Goal: Task Accomplishment & Management: Manage account settings

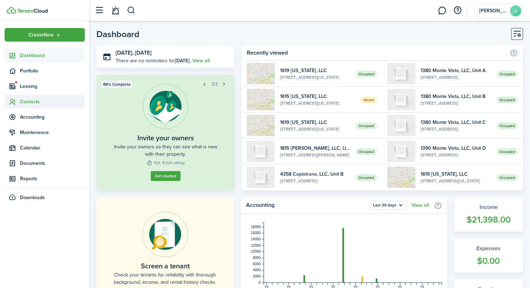
click at [47, 98] on span "Contacts" at bounding box center [52, 101] width 65 height 7
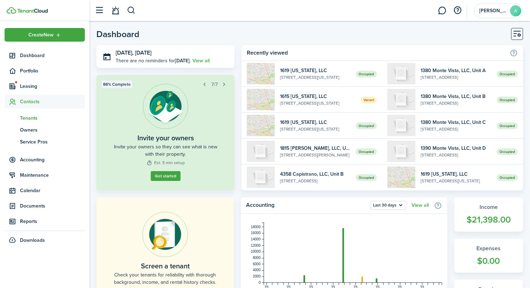
click at [33, 120] on span "Tenants" at bounding box center [52, 118] width 65 height 7
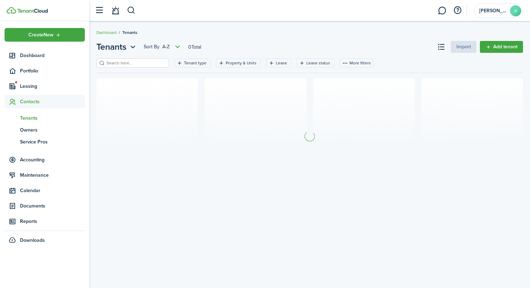
click at [117, 65] on input "search" at bounding box center [136, 63] width 62 height 7
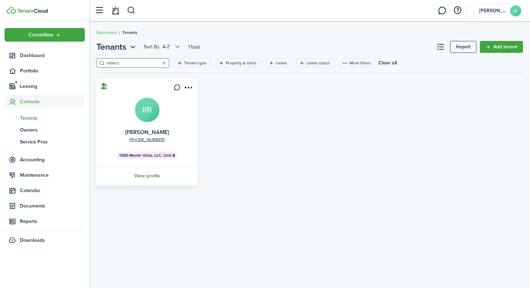
type input "rebecc"
click at [151, 179] on link "View profile" at bounding box center [146, 175] width 103 height 19
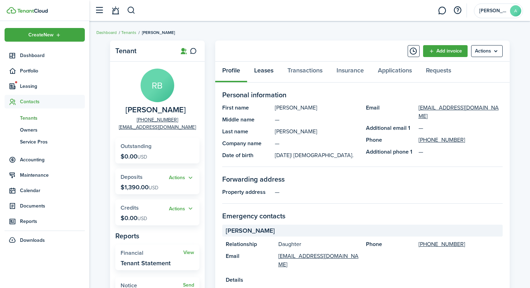
click at [265, 73] on link "Leases" at bounding box center [263, 72] width 33 height 21
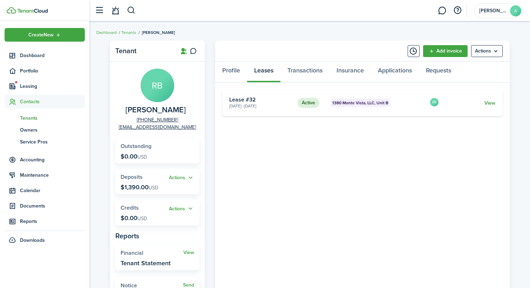
click at [489, 100] on link "View" at bounding box center [489, 103] width 11 height 7
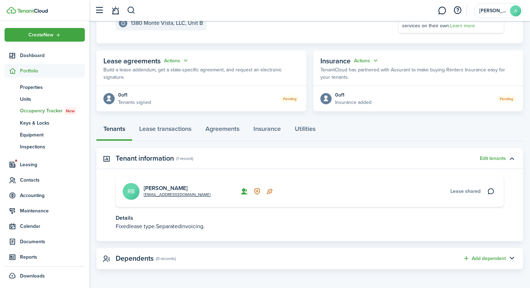
scroll to position [100, 0]
click at [189, 129] on link "Lease transactions" at bounding box center [165, 130] width 66 height 21
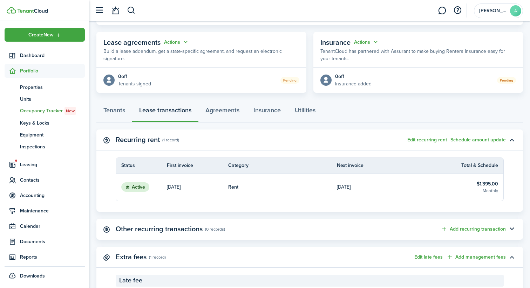
scroll to position [127, 0]
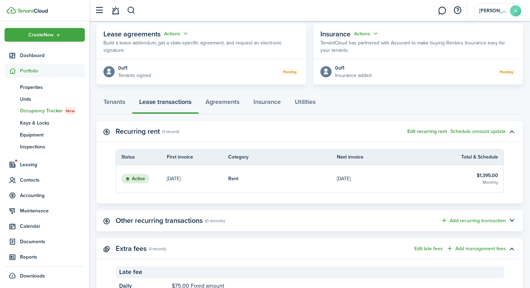
click at [425, 133] on button "Edit recurring rent" at bounding box center [427, 132] width 40 height 6
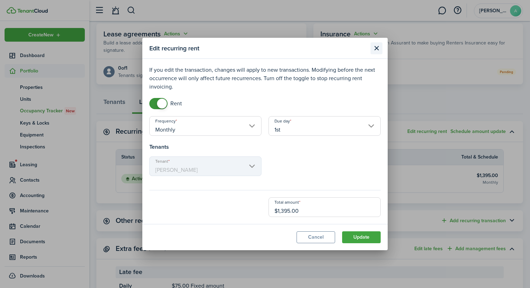
click at [377, 50] on button "Close modal" at bounding box center [376, 48] width 12 height 12
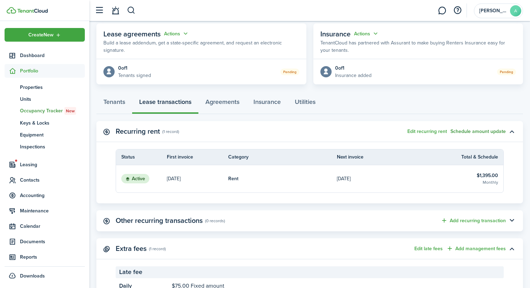
click at [481, 133] on button "Schedule amount update" at bounding box center [477, 132] width 55 height 6
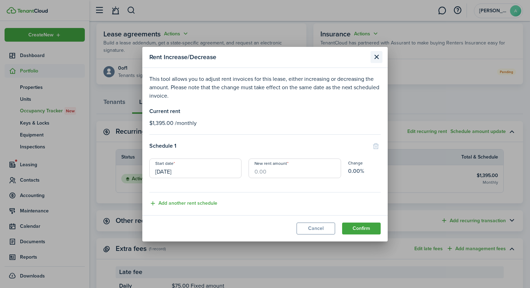
click at [376, 59] on button "Close modal" at bounding box center [376, 57] width 12 height 12
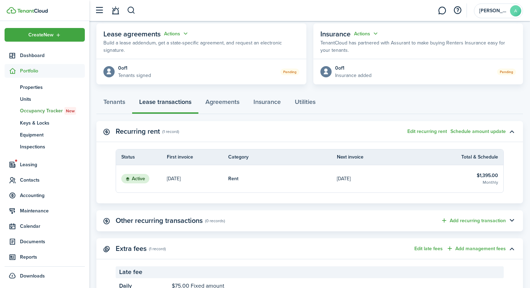
click at [350, 181] on p "[DATE]" at bounding box center [344, 178] width 14 height 7
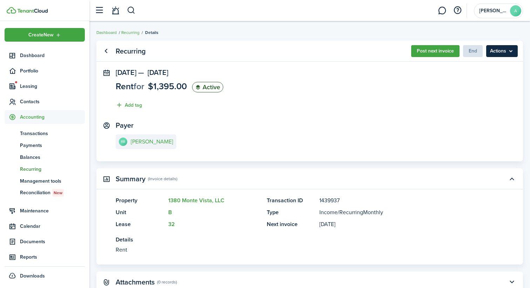
click at [500, 54] on menu-btn "Actions" at bounding box center [502, 51] width 32 height 12
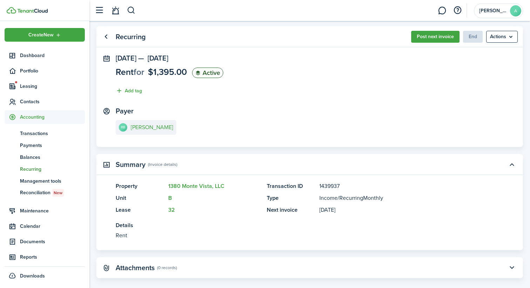
scroll to position [24, 0]
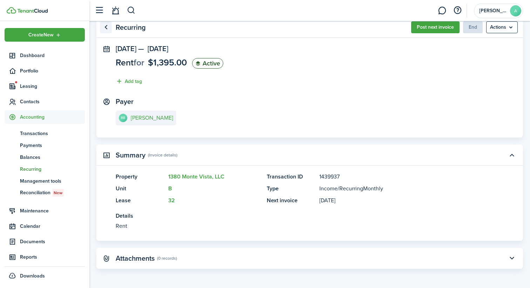
click at [109, 30] on link "Go back" at bounding box center [106, 27] width 12 height 12
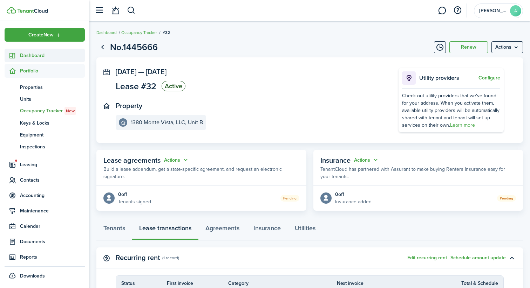
click at [47, 54] on span "Dashboard" at bounding box center [52, 55] width 65 height 7
